Goal: Task Accomplishment & Management: Complete application form

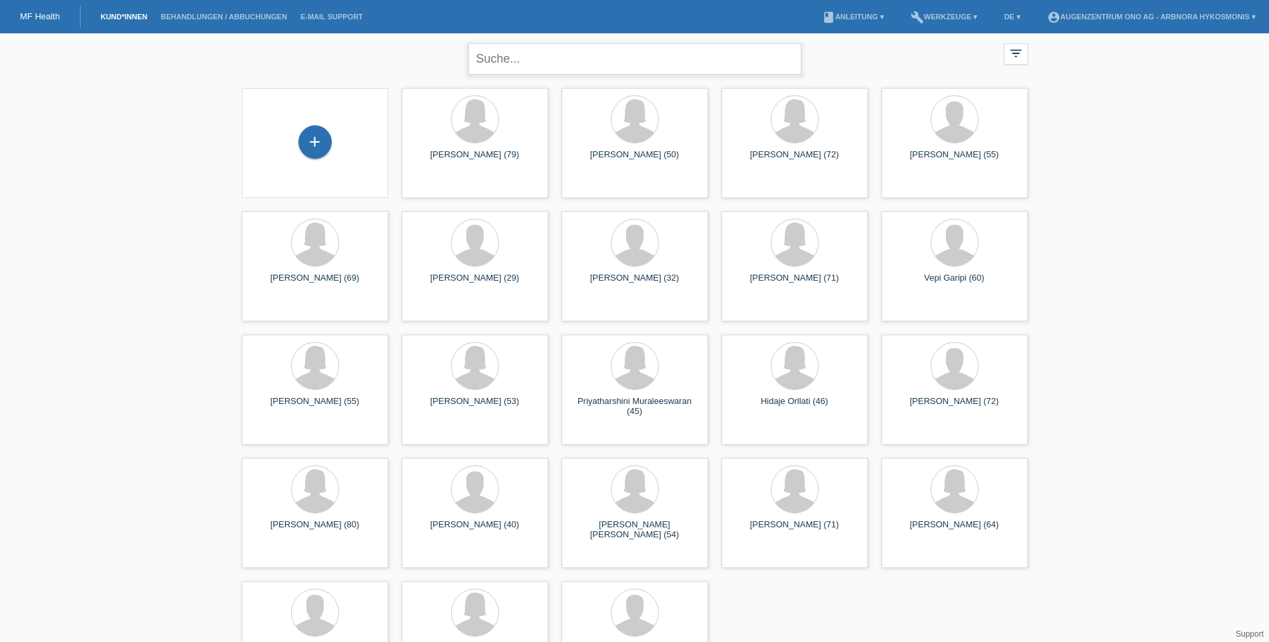
click at [554, 57] on input "text" at bounding box center [634, 58] width 333 height 31
click at [534, 63] on input "text" at bounding box center [634, 58] width 333 height 31
click at [319, 131] on div "+" at bounding box center [315, 142] width 32 height 23
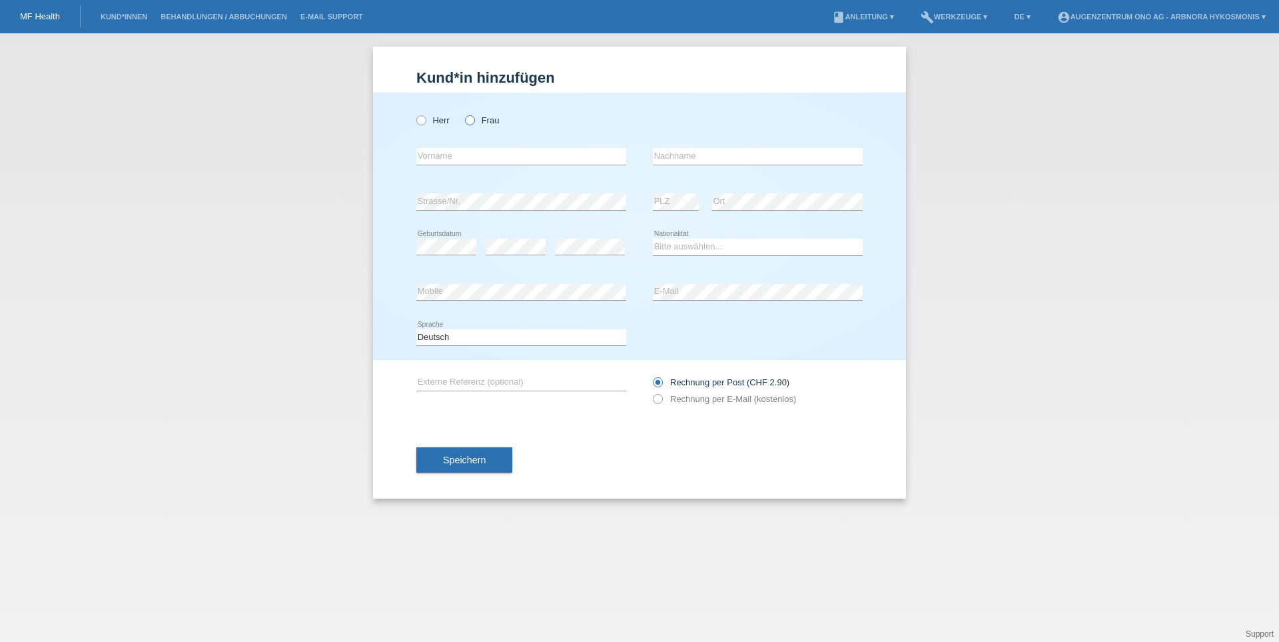
click at [475, 119] on label "Frau" at bounding box center [482, 120] width 34 height 10
click at [474, 119] on input "Frau" at bounding box center [469, 119] width 9 height 9
radio input "true"
click at [475, 159] on input "text" at bounding box center [521, 156] width 210 height 17
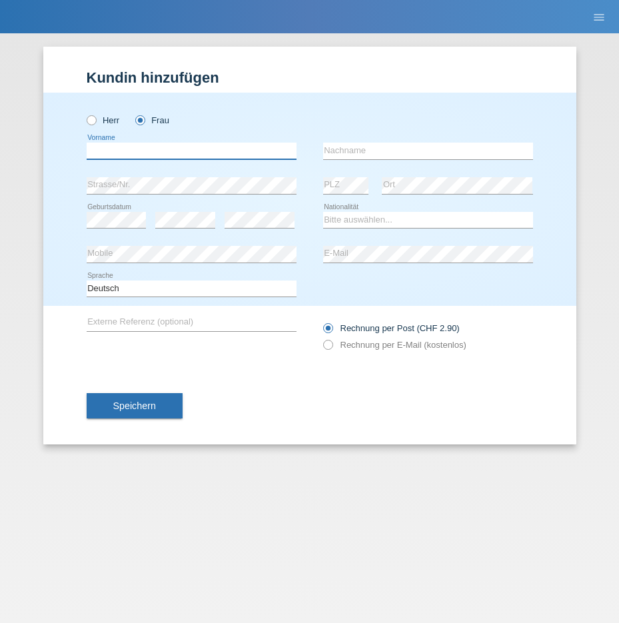
click at [119, 153] on input "text" at bounding box center [192, 151] width 210 height 17
type input "Marianne"
type input "Schmid"
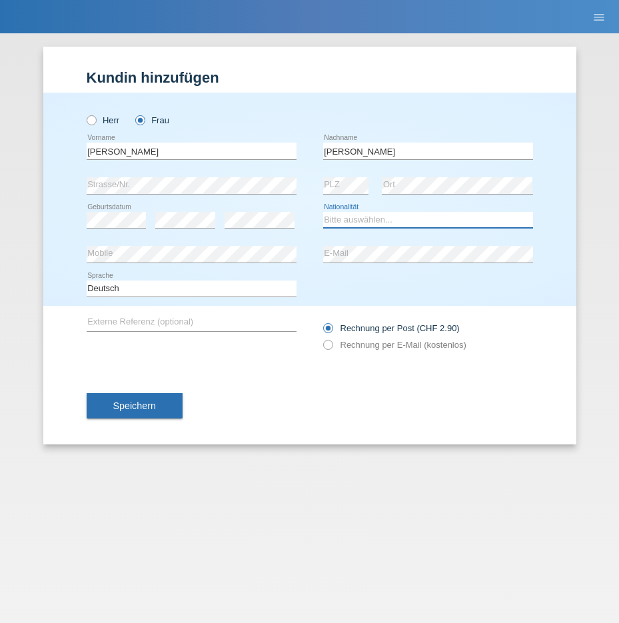
click at [370, 216] on select "Bitte auswählen... Schweiz Deutschland Liechtenstein Österreich ------------ Af…" at bounding box center [428, 220] width 210 height 16
select select "CH"
click at [323, 212] on select "Bitte auswählen... Schweiz Deutschland Liechtenstein Österreich ------------ Af…" at bounding box center [428, 220] width 210 height 16
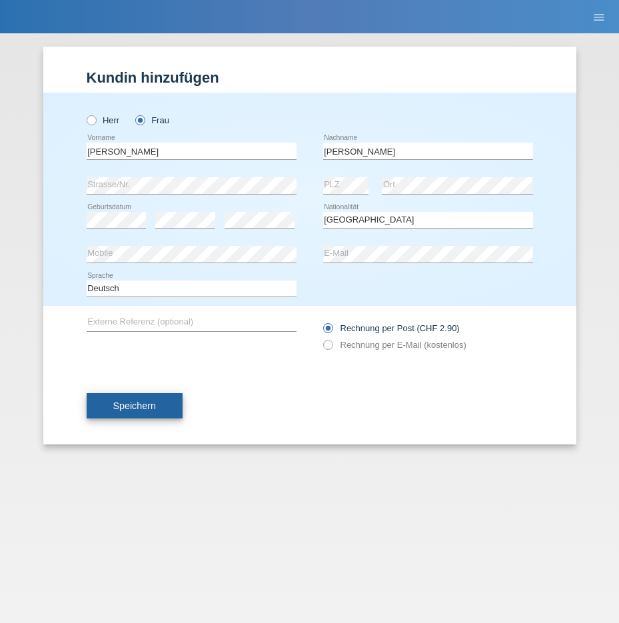
click at [123, 400] on button "Speichern" at bounding box center [135, 405] width 96 height 25
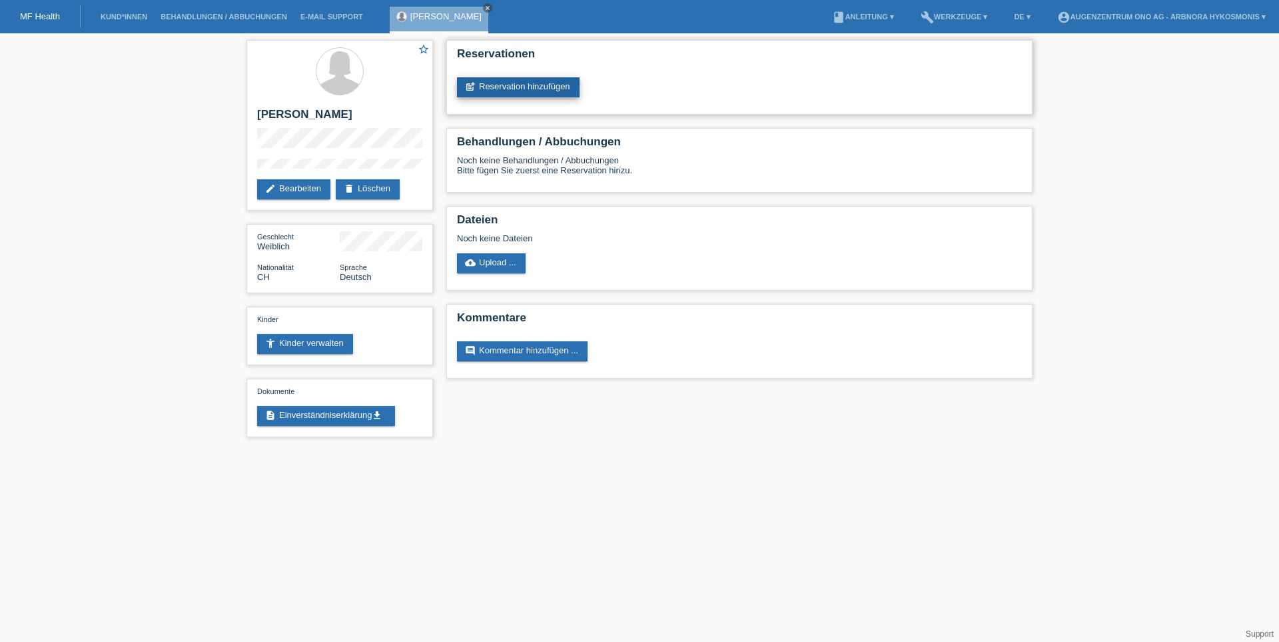
click at [534, 84] on link "post_add Reservation hinzufügen" at bounding box center [518, 87] width 123 height 20
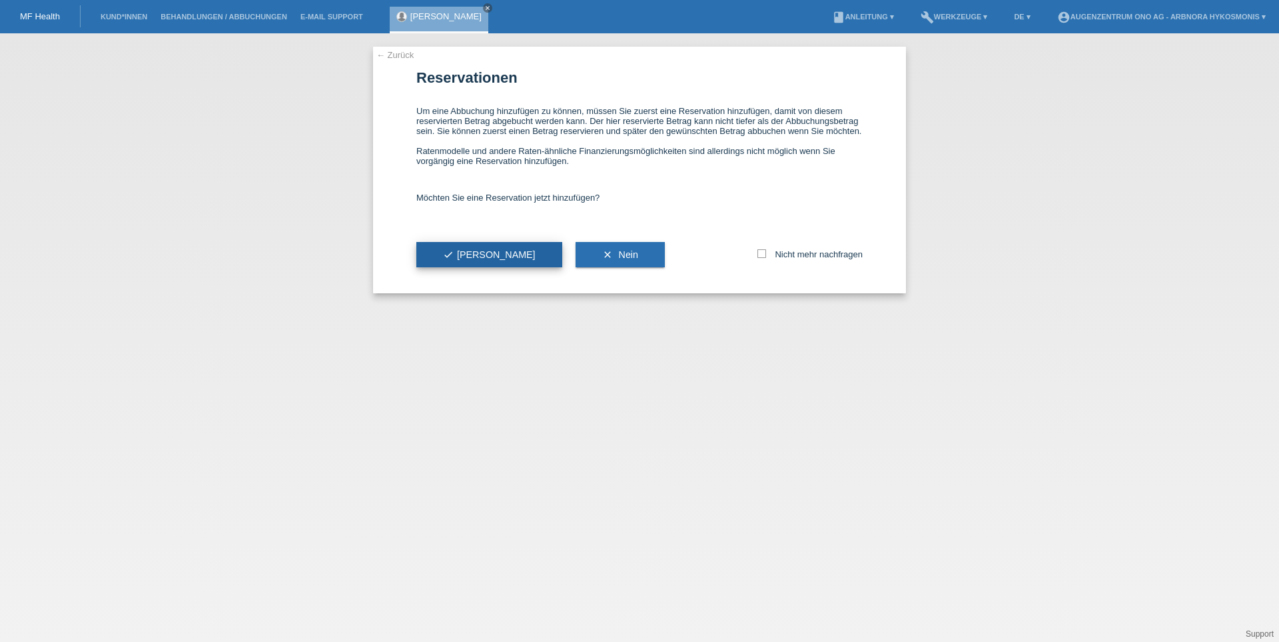
click at [472, 252] on button "check Ja" at bounding box center [489, 254] width 146 height 25
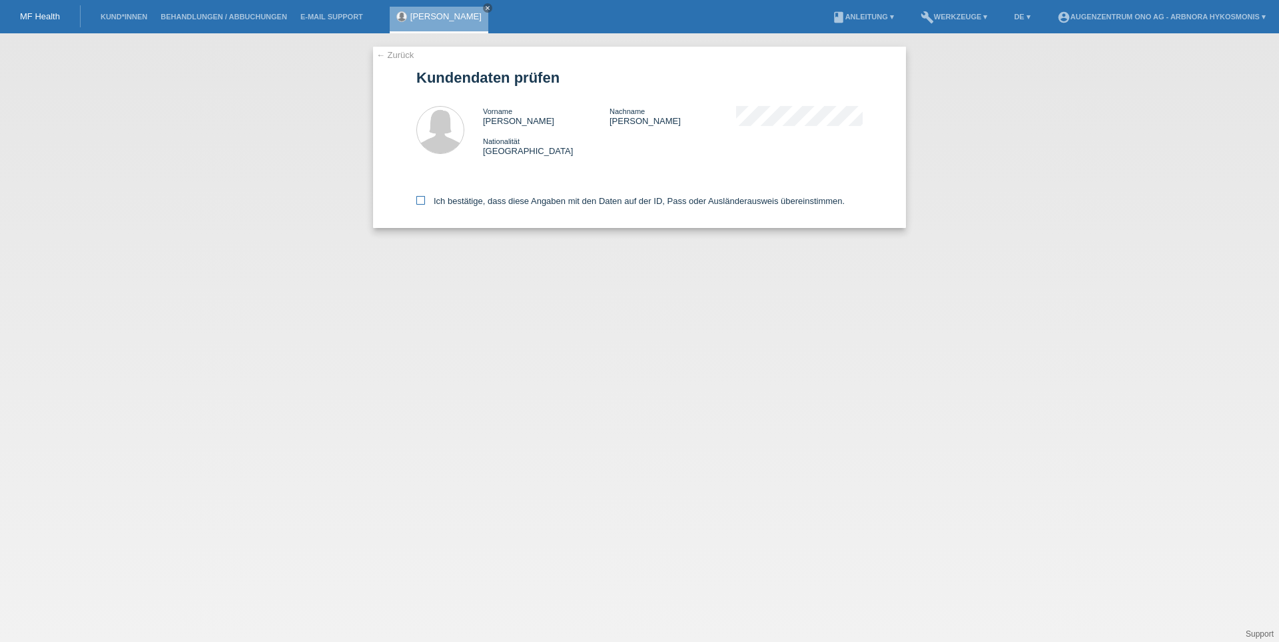
click at [418, 199] on icon at bounding box center [420, 200] width 9 height 9
click at [418, 199] on input "Ich bestätige, dass diese Angaben mit den Daten auf der ID, Pass oder Ausländer…" at bounding box center [420, 200] width 9 height 9
checkbox input "true"
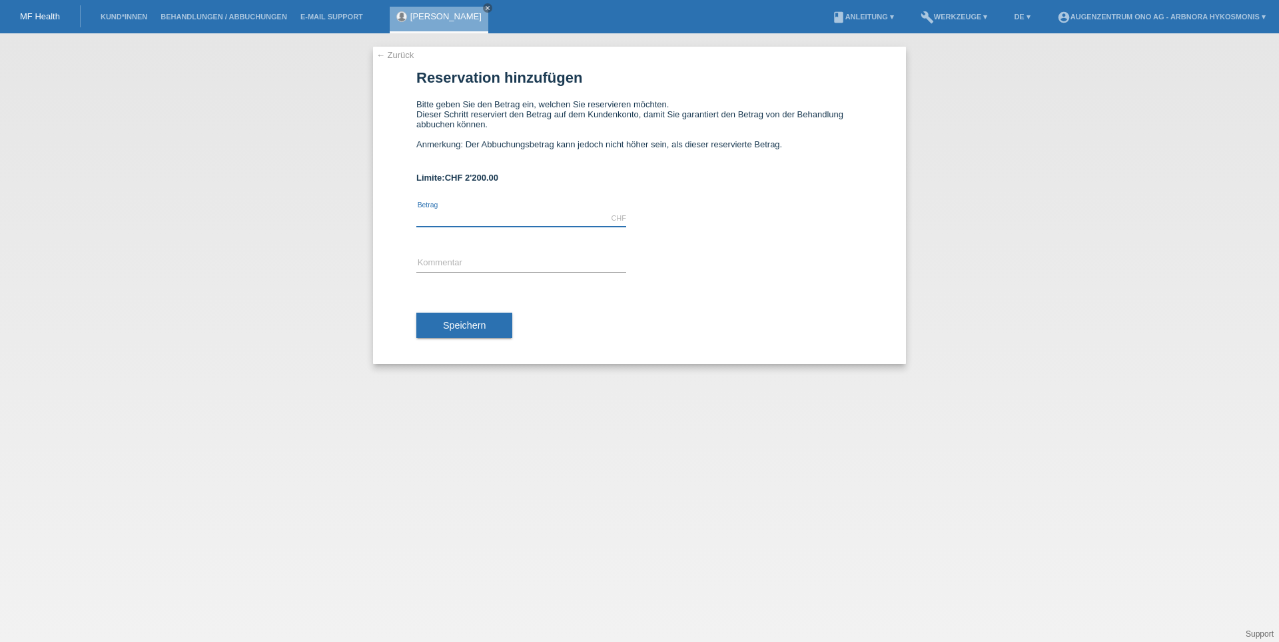
click at [458, 217] on input "text" at bounding box center [521, 218] width 210 height 17
type input "2200.00"
